Goal: Task Accomplishment & Management: Use online tool/utility

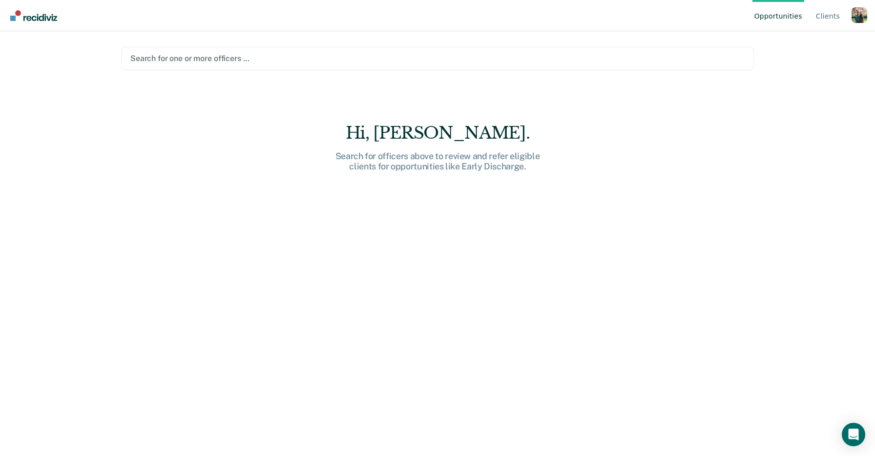
click at [861, 19] on div "Profile dropdown button" at bounding box center [859, 15] width 16 height 16
click at [800, 46] on link "Profile" at bounding box center [819, 45] width 63 height 8
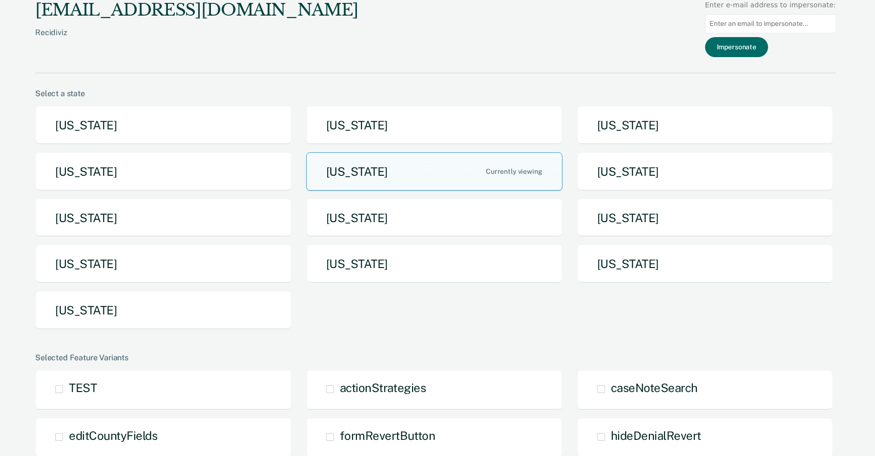
click at [758, 19] on input "Main chart and filter content" at bounding box center [770, 23] width 131 height 19
paste input "[PERSON_NAME][EMAIL_ADDRESS][PERSON_NAME][US_STATE][DOMAIN_NAME]"
type input "[PERSON_NAME][EMAIL_ADDRESS][PERSON_NAME][US_STATE][DOMAIN_NAME]"
click at [739, 50] on button "Impersonate" at bounding box center [736, 47] width 63 height 20
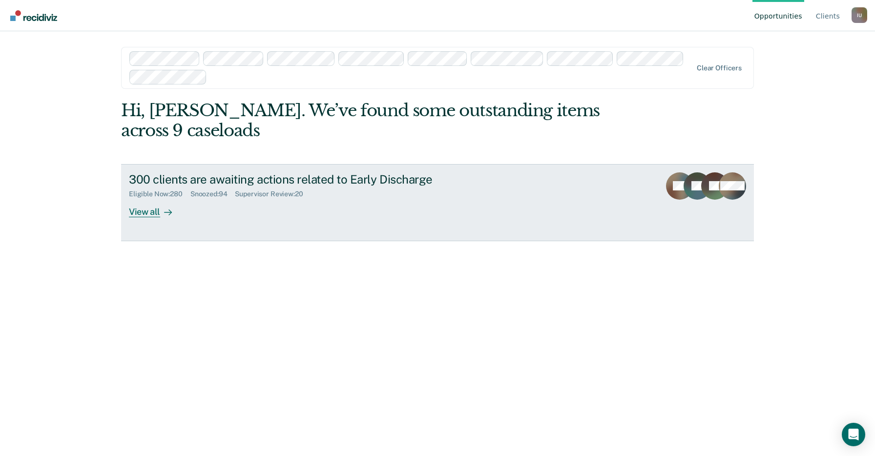
click at [466, 212] on div "300 clients are awaiting actions related to Early Discharge Eligible Now : 280 …" at bounding box center [312, 194] width 366 height 45
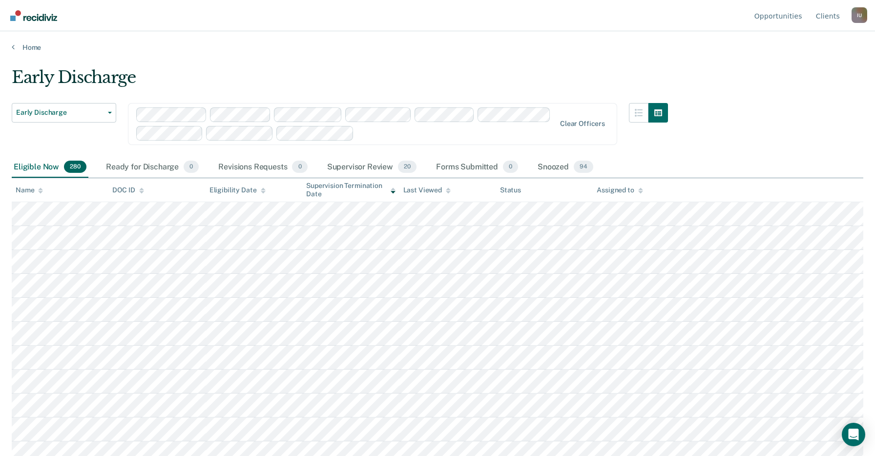
click at [860, 15] on div "I U" at bounding box center [859, 15] width 16 height 16
click at [793, 43] on link "Profile" at bounding box center [819, 45] width 63 height 8
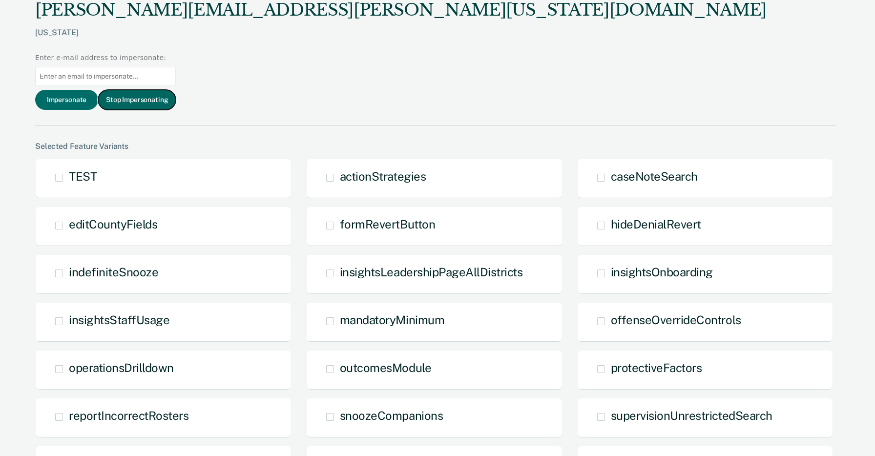
click at [176, 90] on button "Stop Impersonating" at bounding box center [137, 100] width 78 height 20
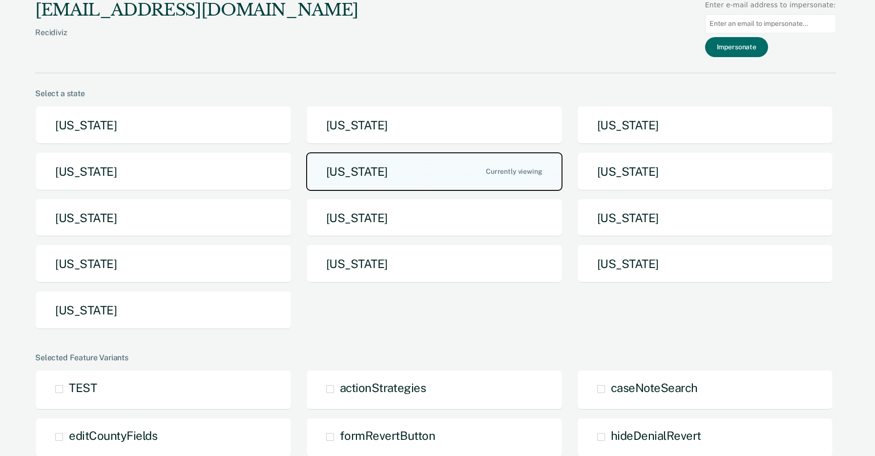
click at [437, 169] on button "[US_STATE]" at bounding box center [434, 171] width 256 height 39
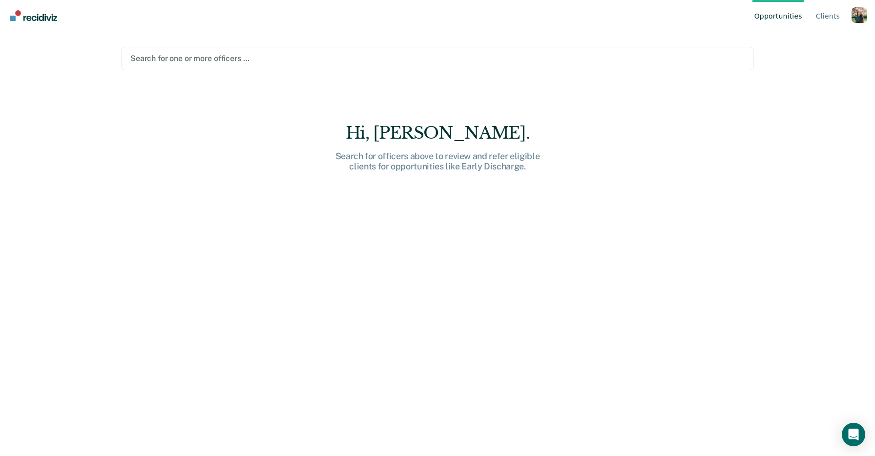
click at [256, 58] on div at bounding box center [437, 58] width 614 height 11
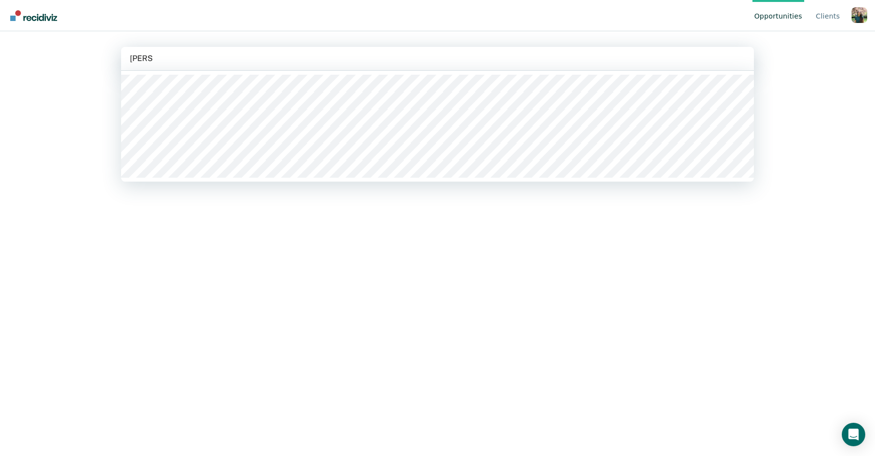
type input "jason nel"
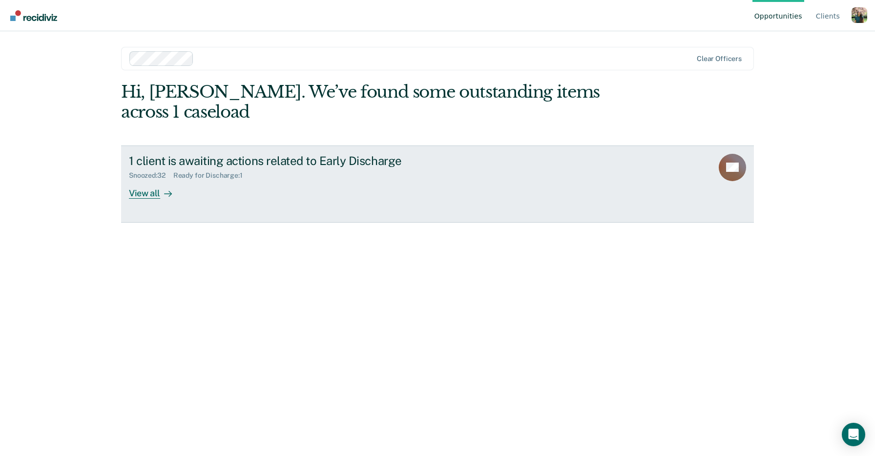
click at [393, 191] on link "1 client is awaiting actions related to Early Discharge Snoozed : 32 Ready for …" at bounding box center [437, 183] width 633 height 77
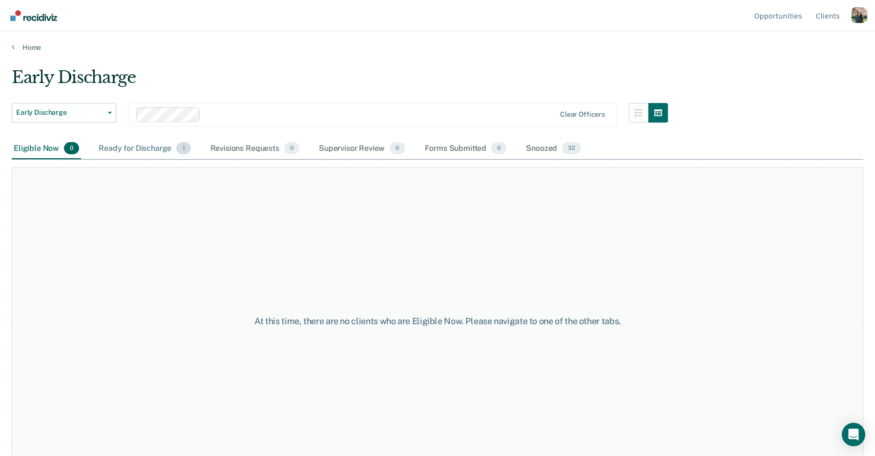
click at [130, 148] on div "Ready for Discharge 1" at bounding box center [145, 148] width 96 height 21
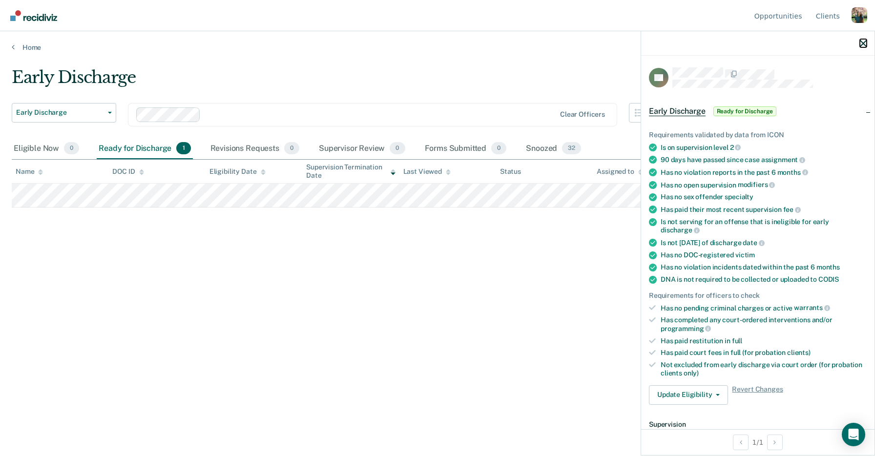
click at [862, 46] on icon "button" at bounding box center [863, 43] width 7 height 7
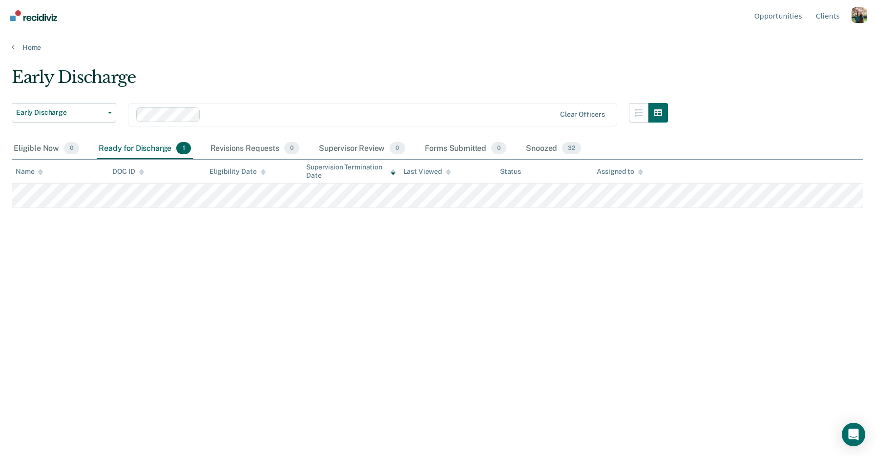
click at [509, 95] on div "Early Discharge Early Discharge Early Discharge Clear officers" at bounding box center [340, 102] width 656 height 71
click at [540, 59] on main "Early Discharge Early Discharge Early Discharge Clear officers Eligible Now 0 R…" at bounding box center [437, 252] width 875 height 401
click at [860, 17] on div "Profile dropdown button" at bounding box center [859, 15] width 16 height 16
click at [805, 42] on link "Profile" at bounding box center [819, 45] width 63 height 8
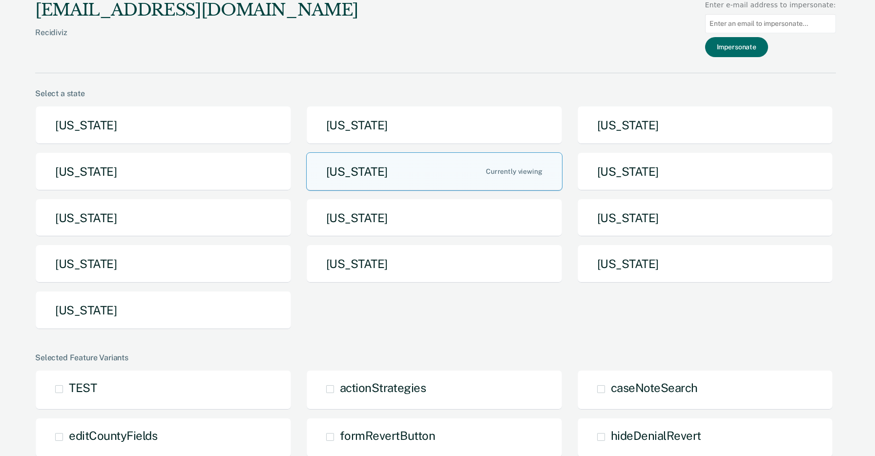
click at [758, 16] on input "Main chart and filter content" at bounding box center [770, 23] width 131 height 19
paste input "Darin Hutchinson"
type input "Darin Hutchinson"
click at [749, 43] on button "Impersonate" at bounding box center [736, 47] width 63 height 20
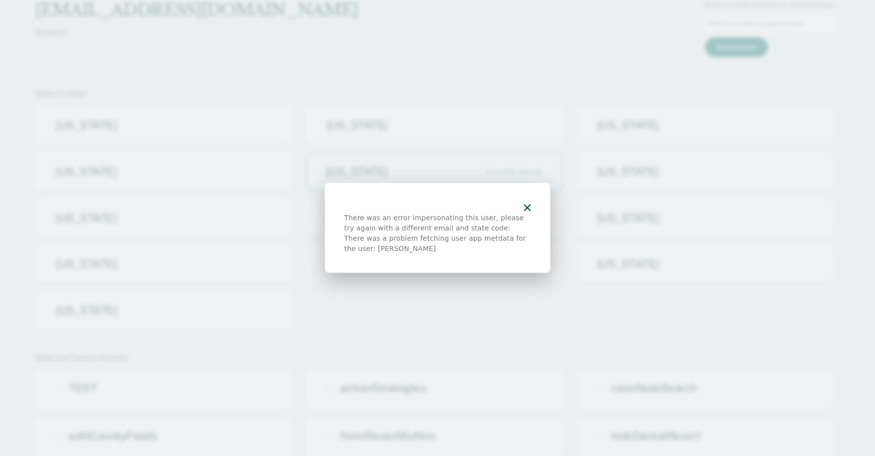
click at [532, 203] on div "There was an error impersonating this user, please try again with a different e…" at bounding box center [438, 228] width 226 height 90
click at [526, 206] on icon "button" at bounding box center [527, 208] width 7 height 7
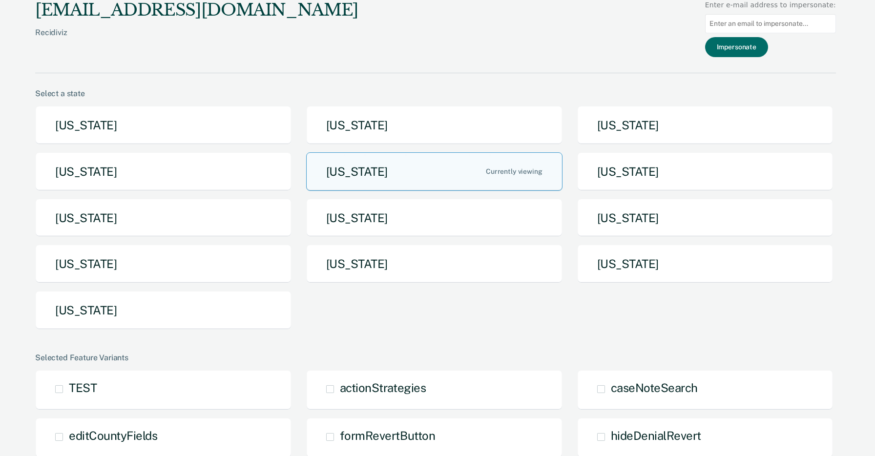
click at [763, 24] on input "Main chart and filter content" at bounding box center [770, 23] width 131 height 19
paste input "[PERSON_NAME][EMAIL_ADDRESS][PERSON_NAME][US_STATE][DOMAIN_NAME]"
type input "[PERSON_NAME][EMAIL_ADDRESS][PERSON_NAME][US_STATE][DOMAIN_NAME]"
click at [749, 43] on button "Impersonate" at bounding box center [736, 47] width 63 height 20
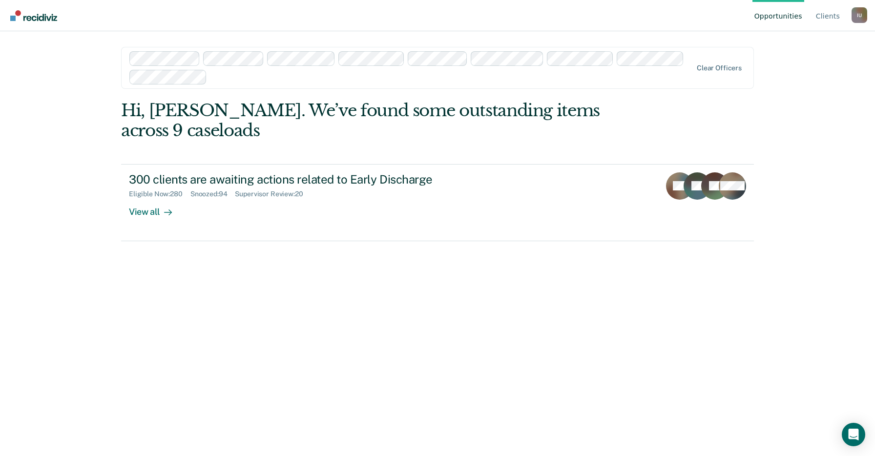
click at [363, 155] on div "Hi, Darin. We’ve found some outstanding items across 9 caseloads 300 clients ar…" at bounding box center [437, 171] width 633 height 141
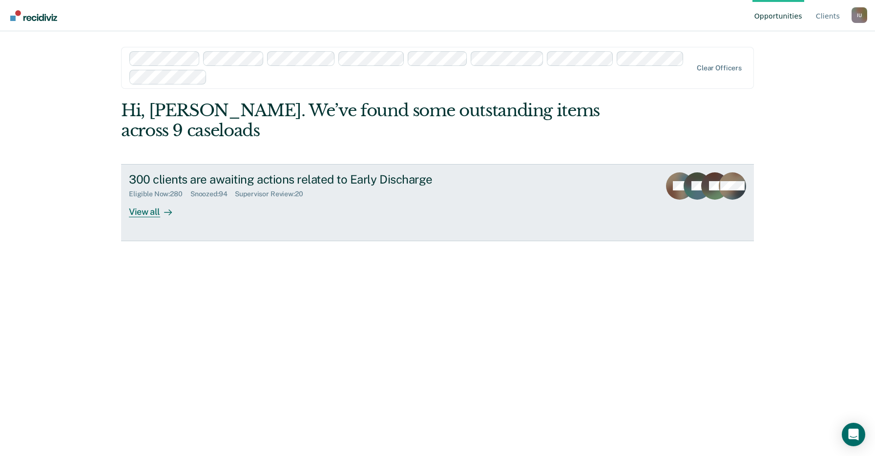
click at [410, 220] on link "300 clients are awaiting actions related to Early Discharge Eligible Now : 280 …" at bounding box center [437, 202] width 633 height 77
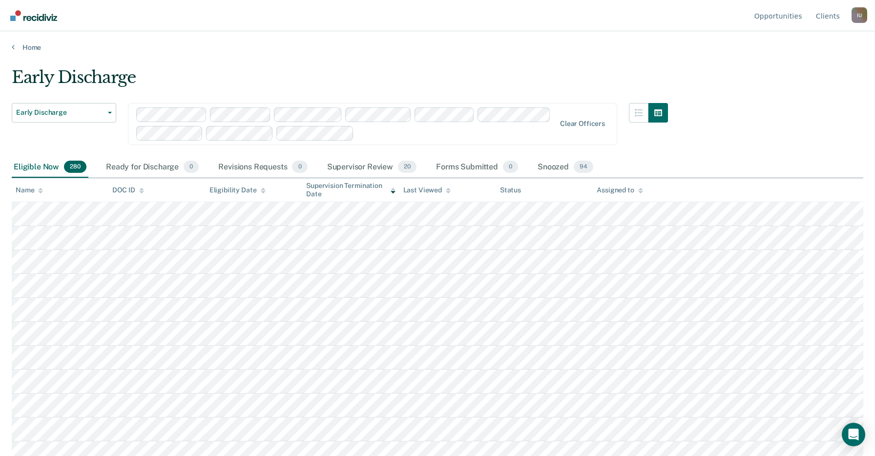
click at [661, 38] on div "Home" at bounding box center [437, 41] width 875 height 21
click at [651, 33] on div "Home" at bounding box center [437, 41] width 875 height 21
